Goal: Check status: Check status

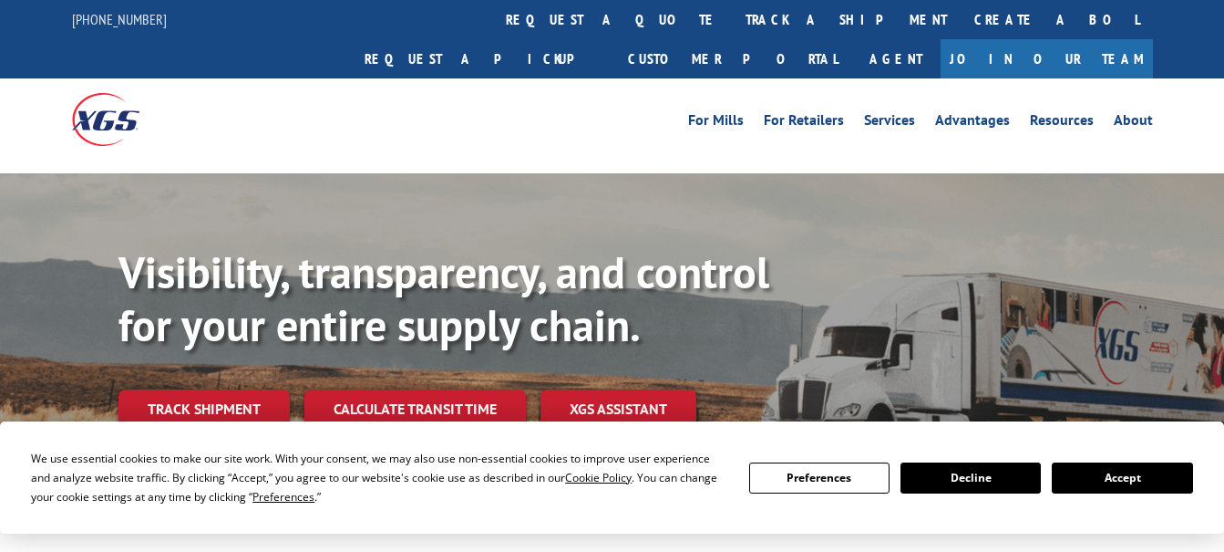
click at [732, 20] on link "track a shipment" at bounding box center [846, 19] width 229 height 39
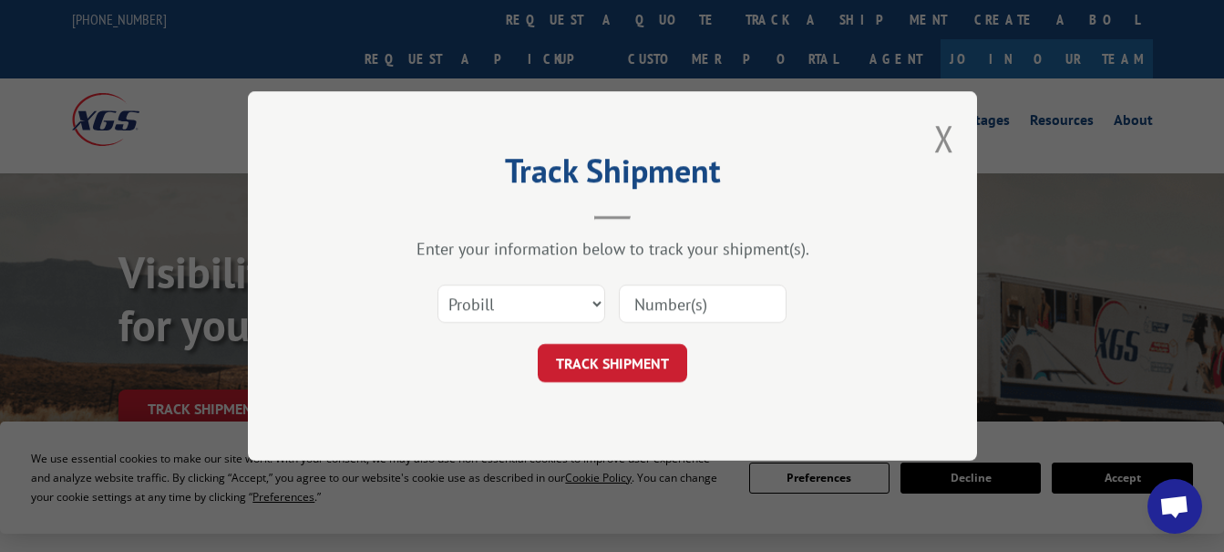
click at [743, 301] on input at bounding box center [703, 303] width 168 height 38
type input "17470615"
click at [573, 354] on button "TRACK SHIPMENT" at bounding box center [612, 363] width 149 height 38
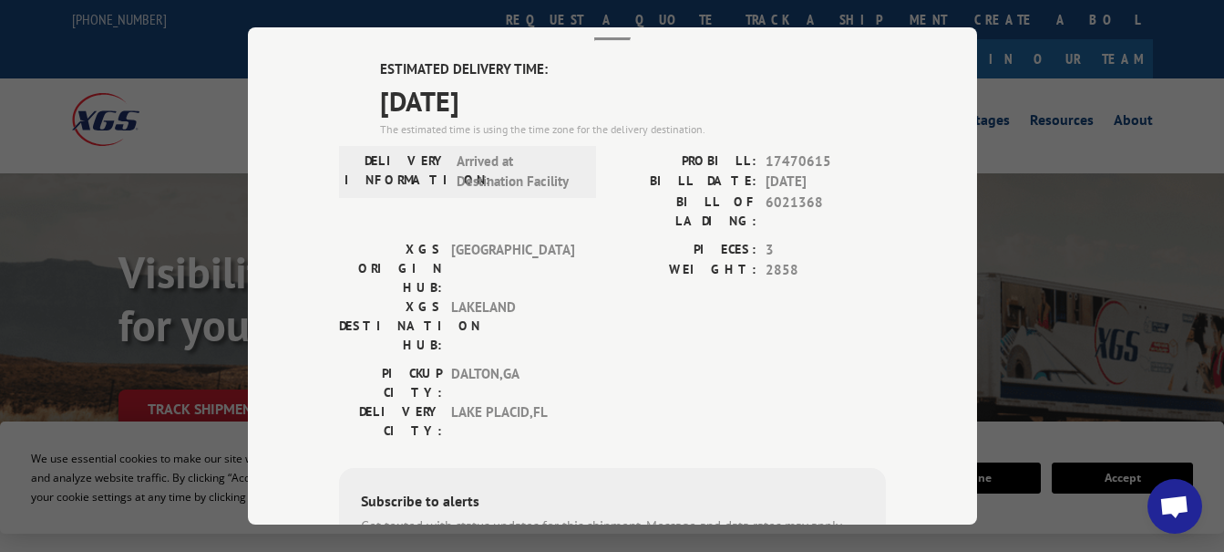
scroll to position [91, 0]
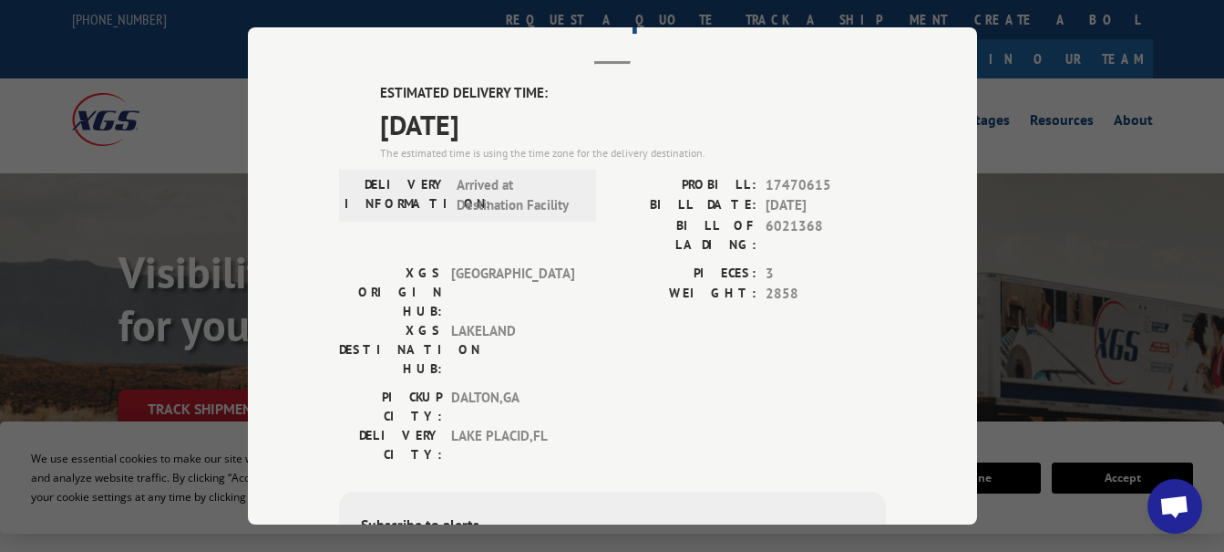
click at [1171, 520] on span "Open chat" at bounding box center [1175, 508] width 30 height 26
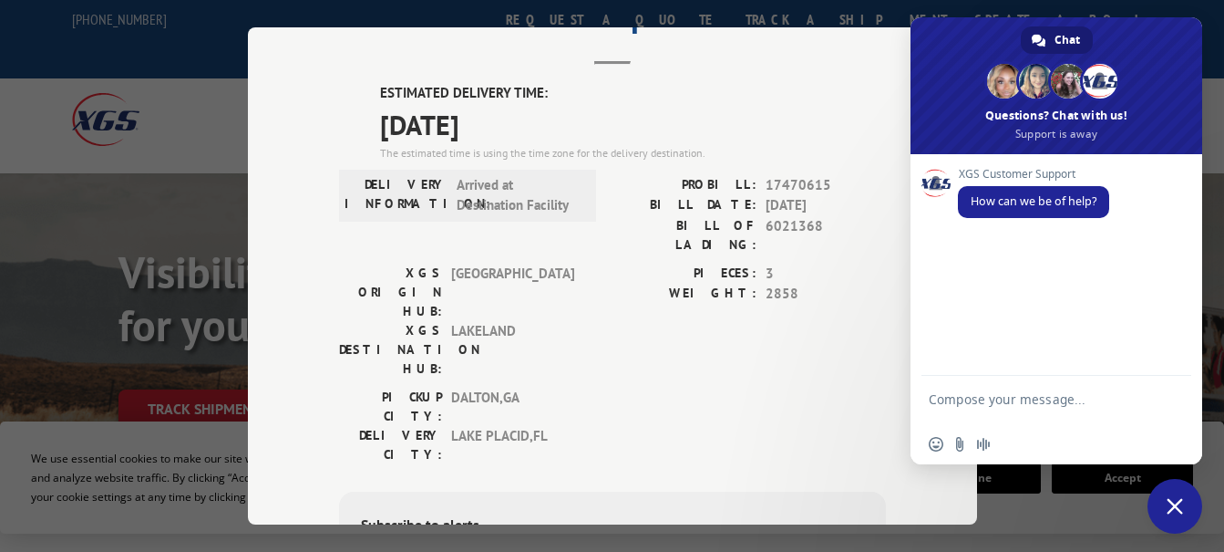
click at [1001, 401] on textarea "Compose your message..." at bounding box center [1036, 407] width 215 height 33
type textarea "can you give eta on todays delivery of 17470615"
click at [1169, 391] on span "Send" at bounding box center [1170, 399] width 30 height 30
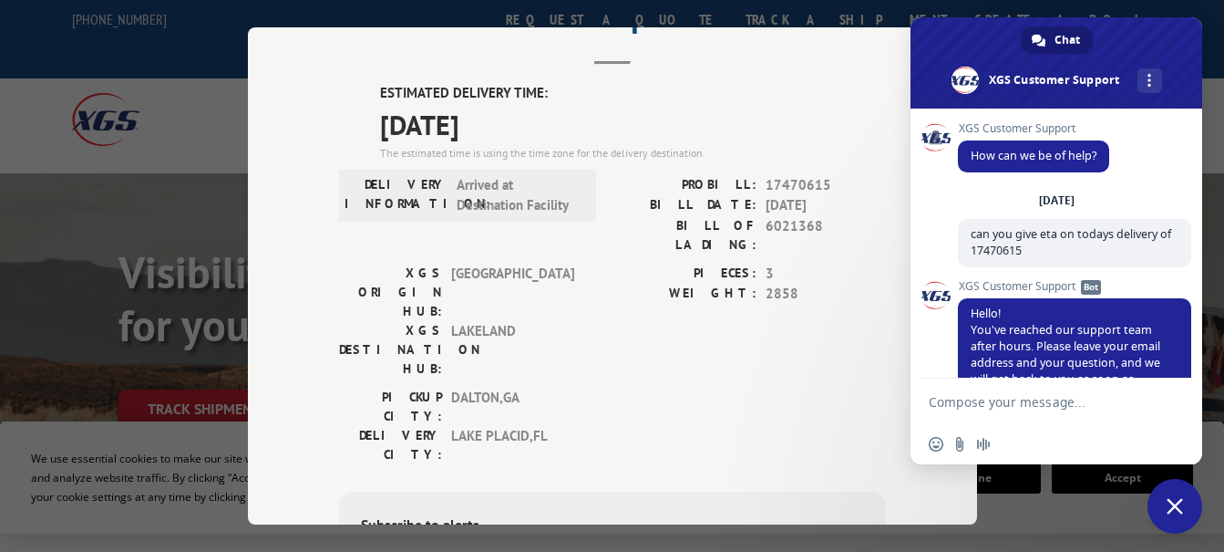
scroll to position [104, 0]
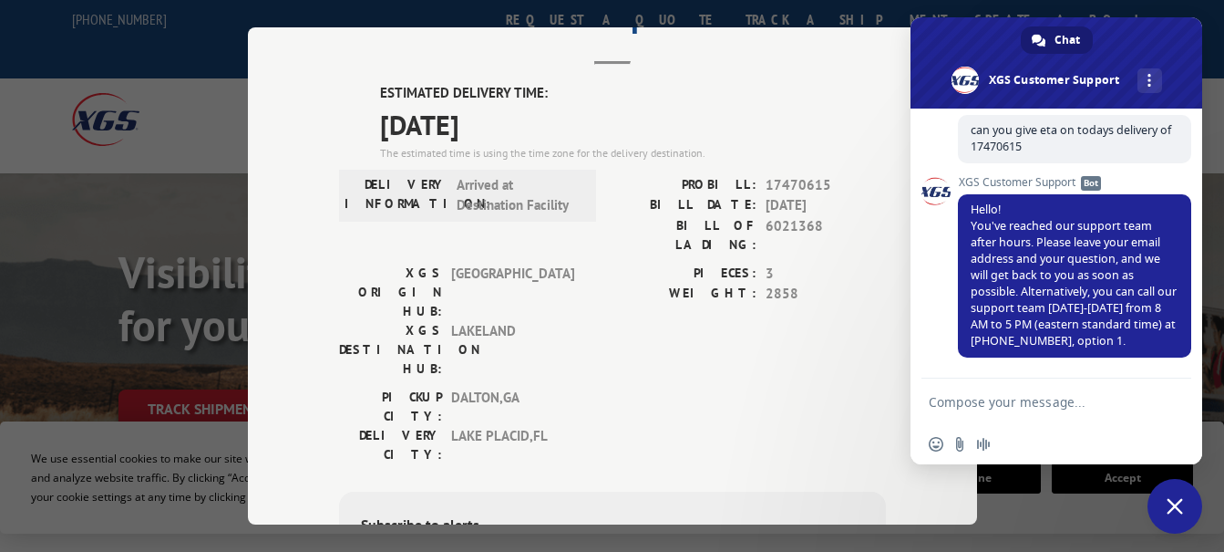
click at [1178, 506] on span "Close chat" at bounding box center [1175, 506] width 16 height 16
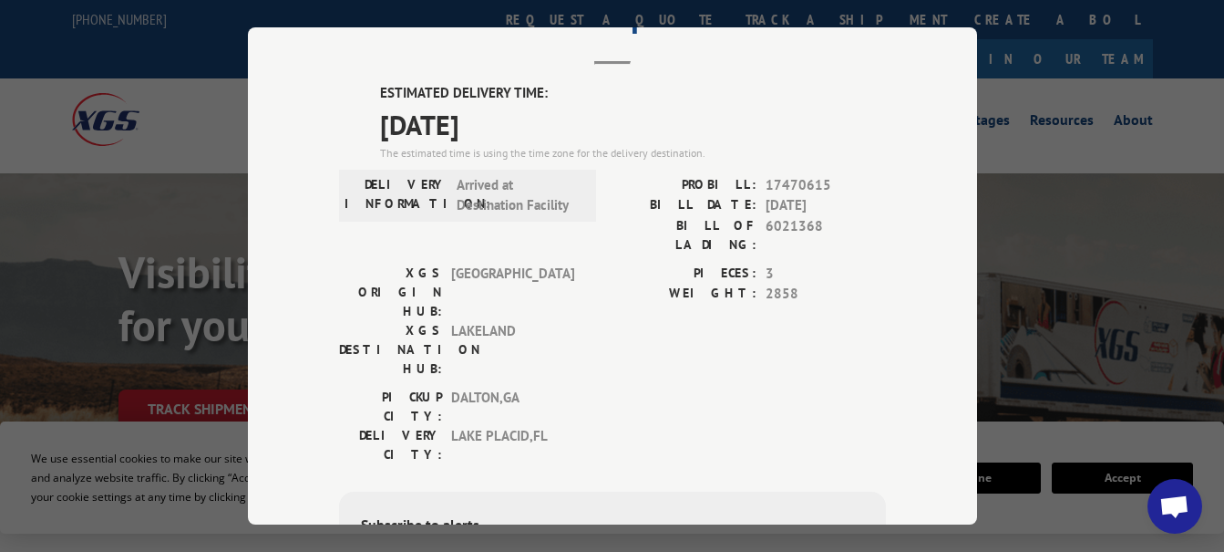
scroll to position [0, 0]
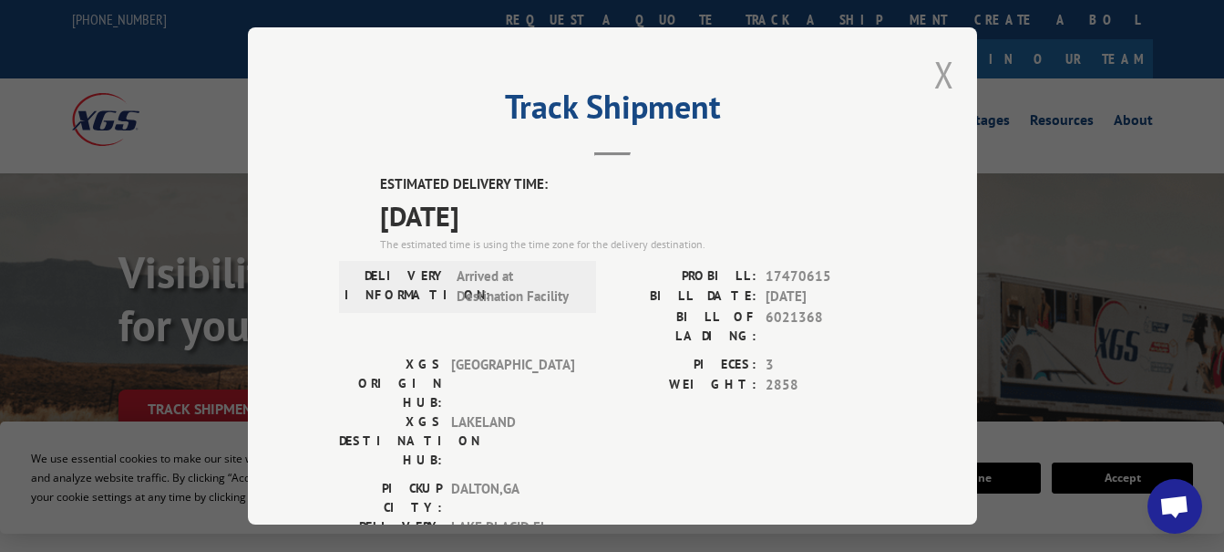
click at [936, 67] on button "Close modal" at bounding box center [944, 74] width 20 height 48
